Goal: Task Accomplishment & Management: Manage account settings

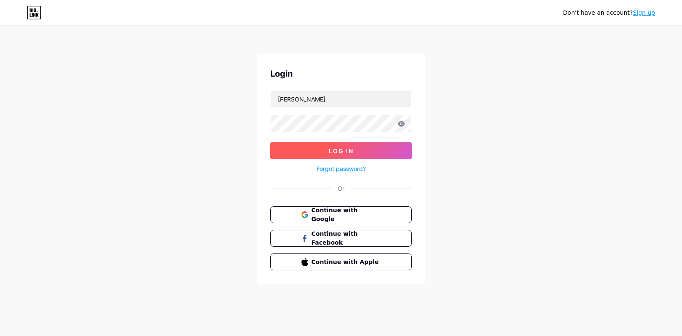
click at [364, 157] on button "Log In" at bounding box center [340, 150] width 141 height 17
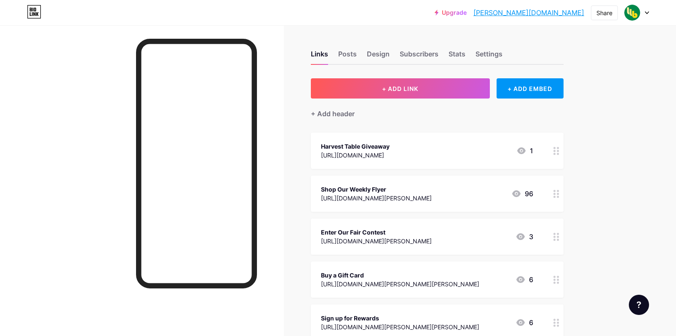
click at [555, 150] on circle at bounding box center [554, 151] width 2 height 2
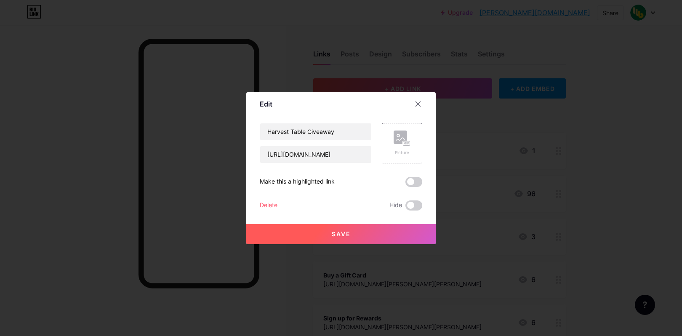
click at [276, 205] on div "Delete" at bounding box center [269, 205] width 18 height 10
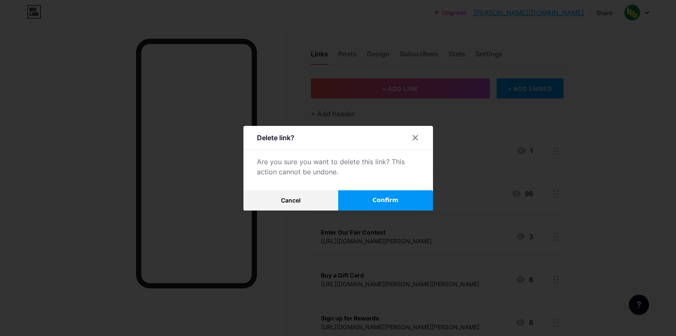
click at [403, 202] on button "Confirm" at bounding box center [385, 200] width 95 height 20
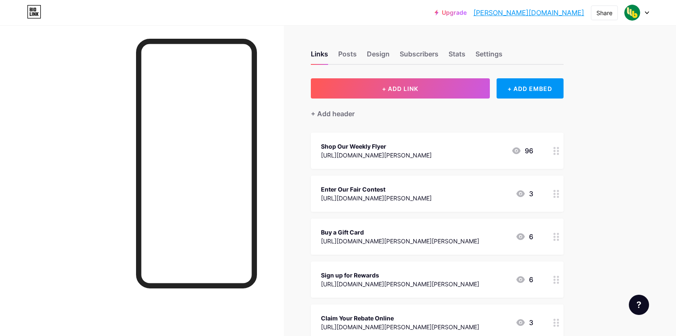
click at [559, 194] on icon at bounding box center [556, 194] width 6 height 8
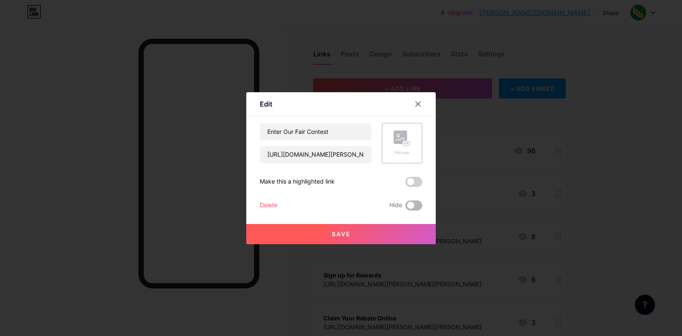
drag, startPoint x: 419, startPoint y: 204, endPoint x: 404, endPoint y: 239, distance: 37.8
click at [419, 204] on span at bounding box center [414, 205] width 17 height 10
click at [406, 208] on input "checkbox" at bounding box center [406, 208] width 0 height 0
drag, startPoint x: 401, startPoint y: 232, endPoint x: 606, endPoint y: 232, distance: 205.1
click at [402, 232] on button "Save" at bounding box center [340, 234] width 189 height 20
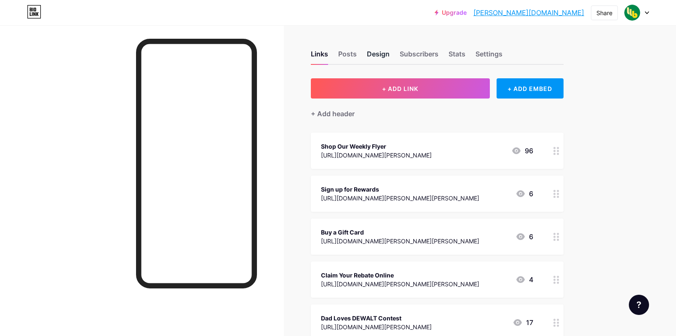
click at [377, 56] on div "Design" at bounding box center [378, 56] width 23 height 15
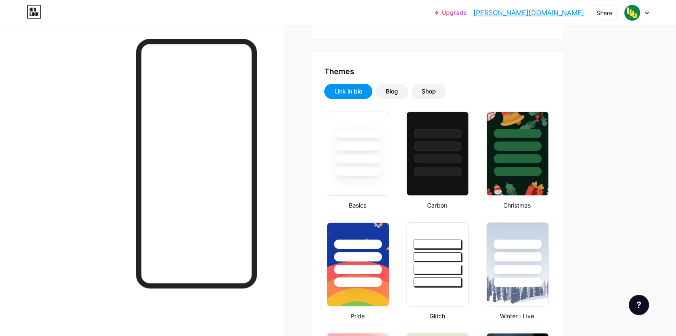
type input "#008540"
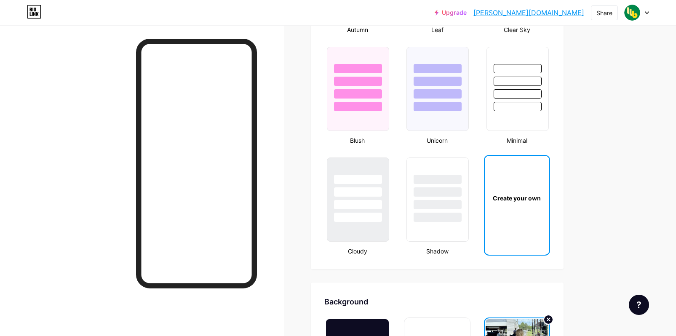
scroll to position [1065, 0]
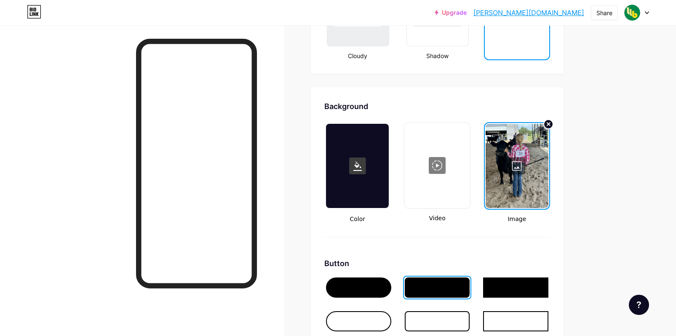
click at [528, 177] on div at bounding box center [517, 166] width 63 height 84
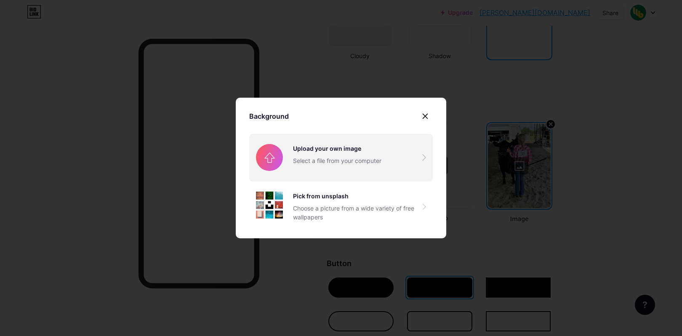
click at [312, 154] on input "file" at bounding box center [341, 157] width 184 height 47
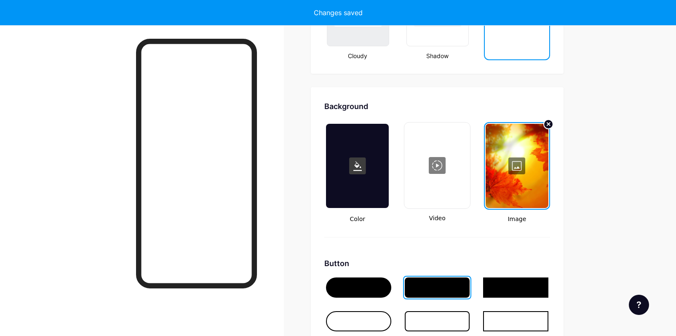
type input "#ffffff"
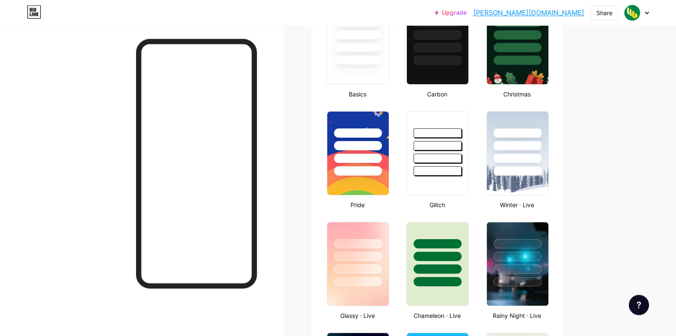
scroll to position [249, 0]
